Goal: Task Accomplishment & Management: Manage account settings

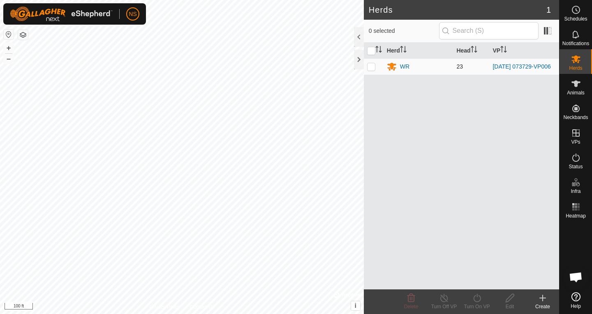
scroll to position [499, 0]
click at [372, 69] on p-checkbox at bounding box center [371, 66] width 8 height 7
checkbox input "true"
click at [403, 67] on div "WR" at bounding box center [404, 66] width 9 height 9
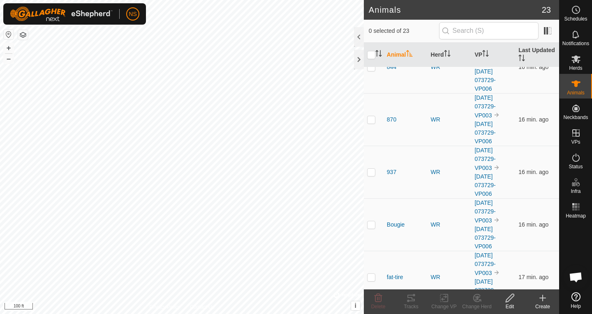
scroll to position [988, 0]
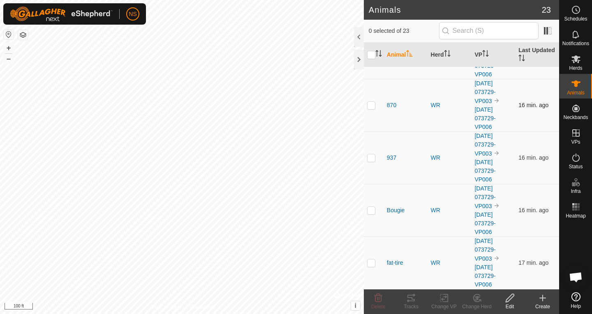
click at [373, 108] on p-checkbox at bounding box center [371, 105] width 8 height 7
checkbox input "true"
click at [409, 299] on icon at bounding box center [411, 299] width 10 height 10
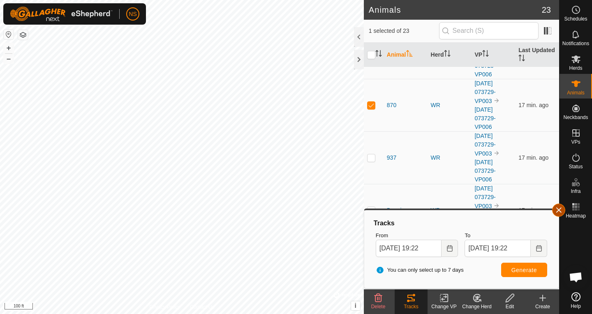
click at [559, 207] on button "button" at bounding box center [558, 210] width 13 height 13
